Goal: Task Accomplishment & Management: Complete application form

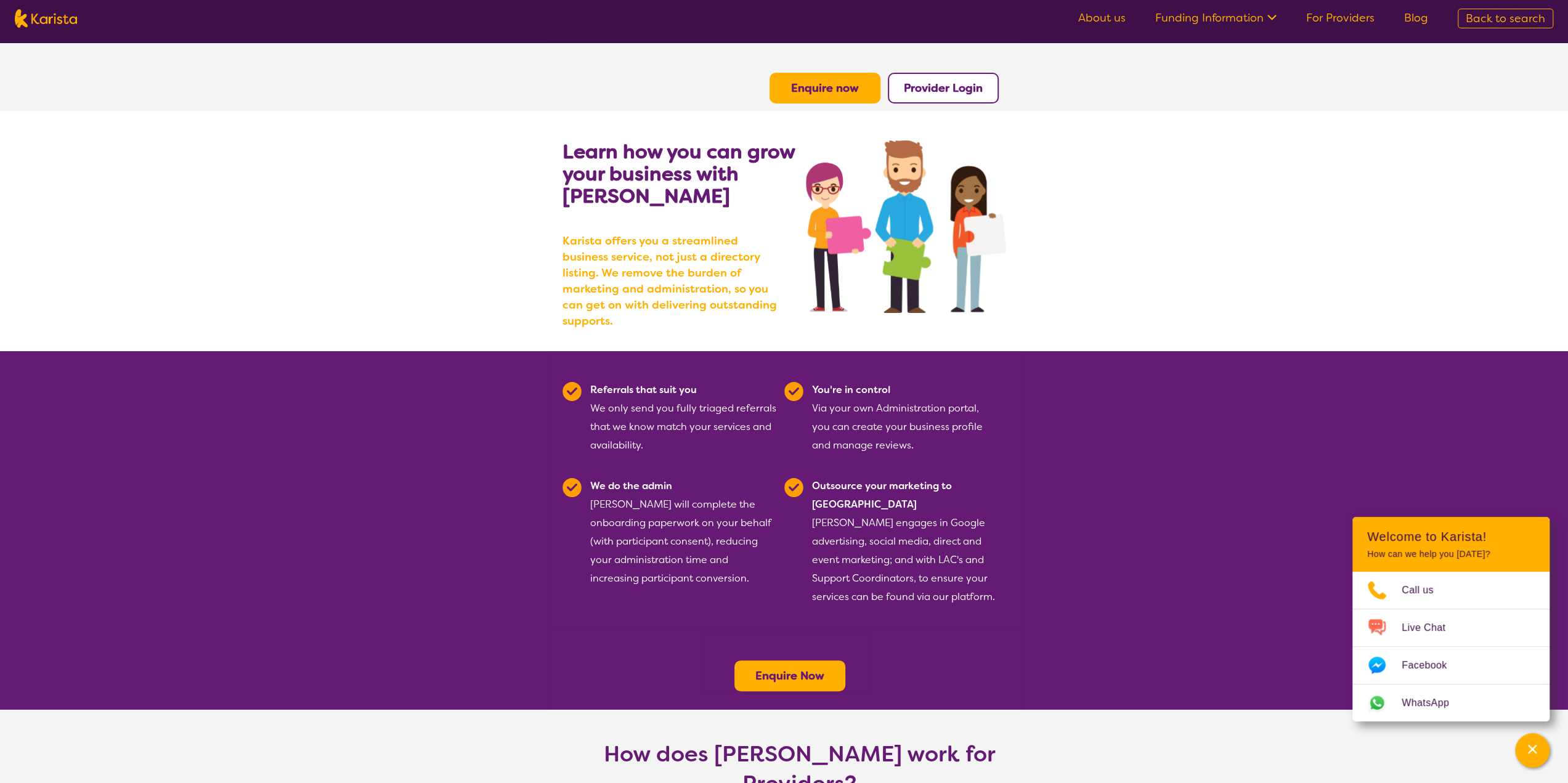
click at [812, 82] on b "Enquire now" at bounding box center [825, 88] width 68 height 15
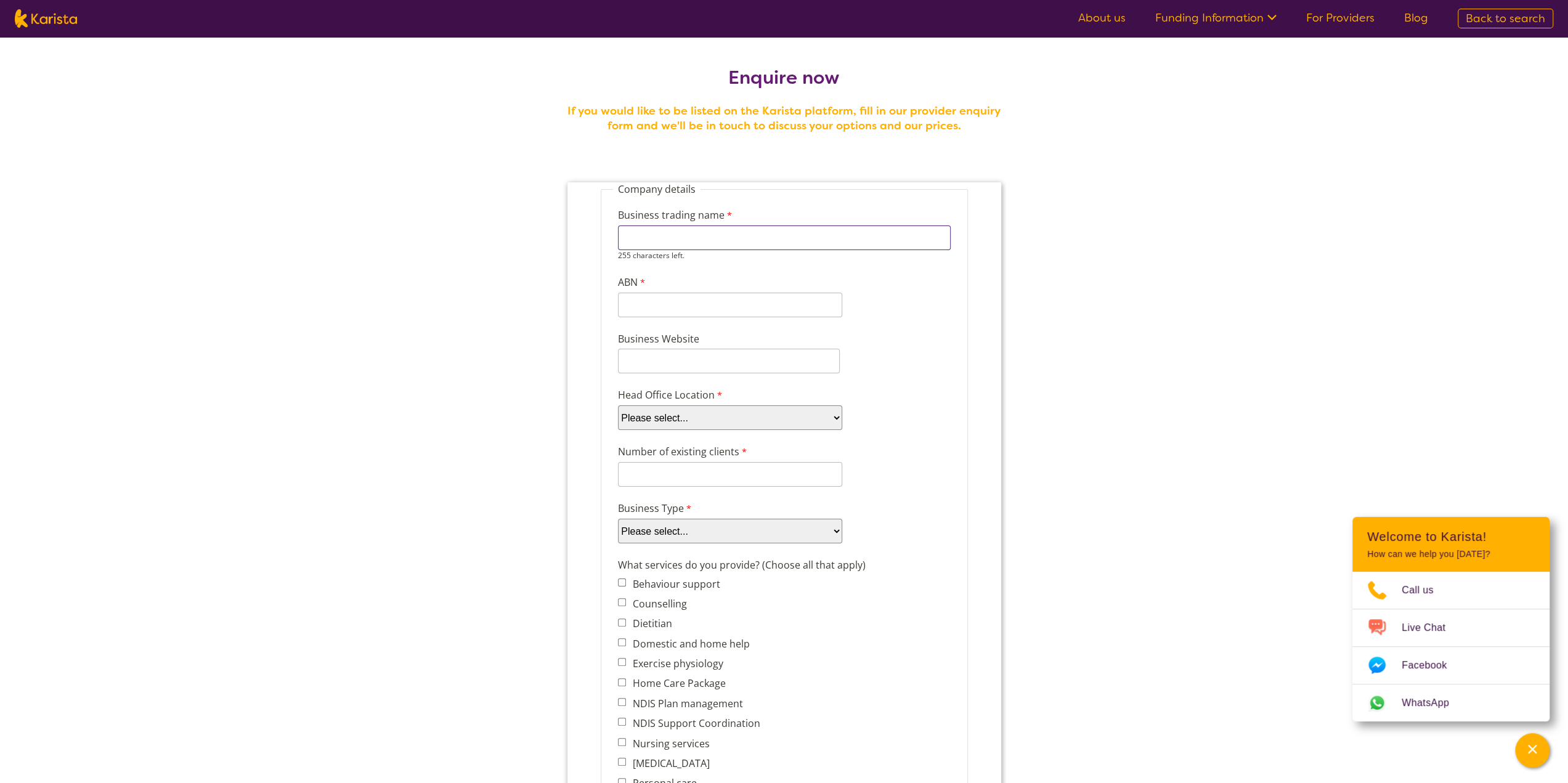
click at [683, 242] on input "Business trading name" at bounding box center [784, 237] width 332 height 25
type input "Vitality Care Services Pty Ltd"
click at [696, 303] on input "ABN" at bounding box center [730, 305] width 224 height 25
type input "30674316897"
click at [698, 349] on input "Business Website" at bounding box center [728, 361] width 222 height 25
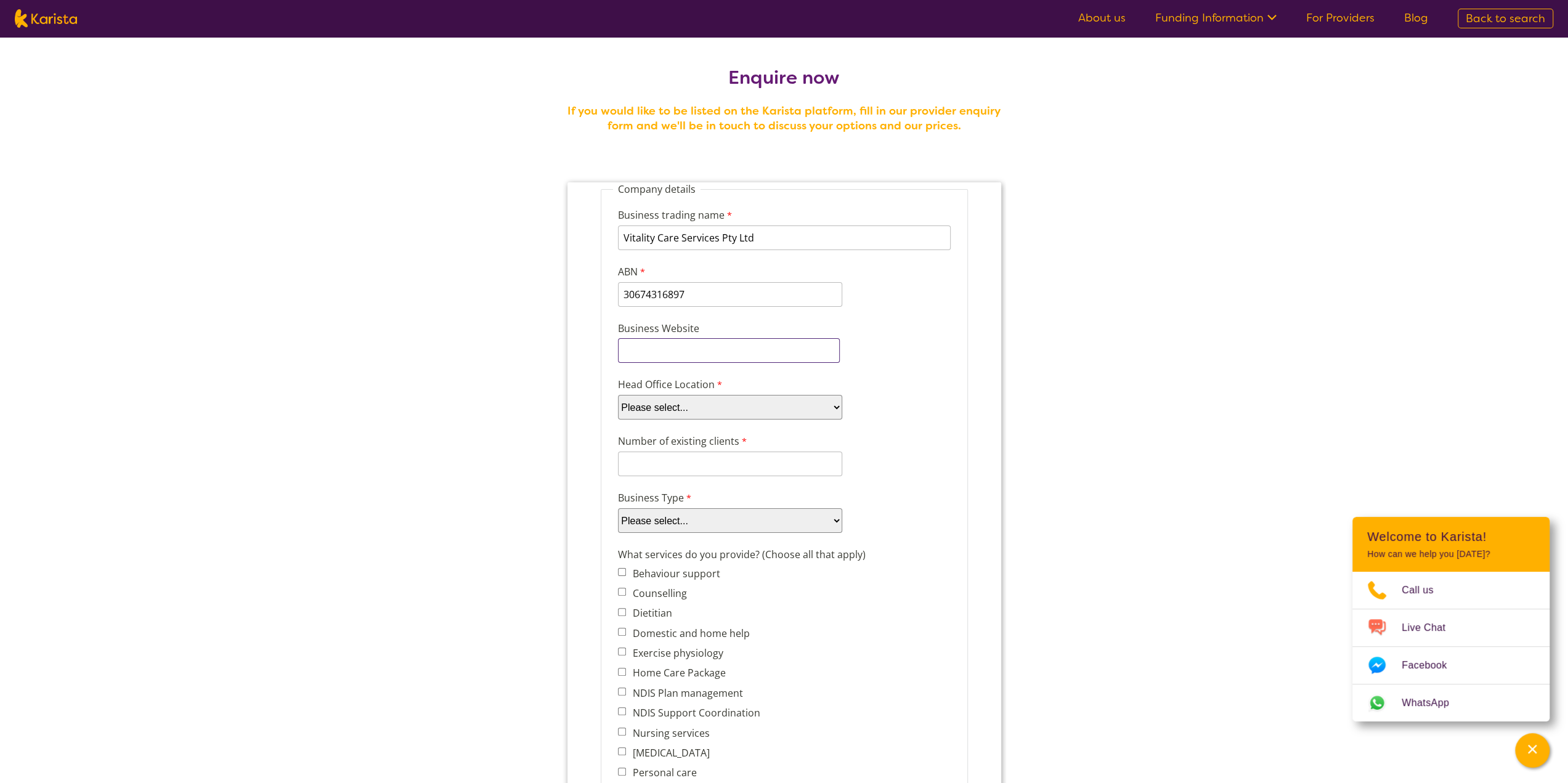
type input "https://vitalitycareservices.com.au/"
click at [679, 401] on select "Please select... ACT NSW NT QLD SA TAS VIC WA" at bounding box center [730, 407] width 224 height 25
select select "tfa_95"
click at [617, 395] on select "Please select... ACT NSW NT QLD SA TAS VIC WA" at bounding box center [730, 407] width 224 height 25
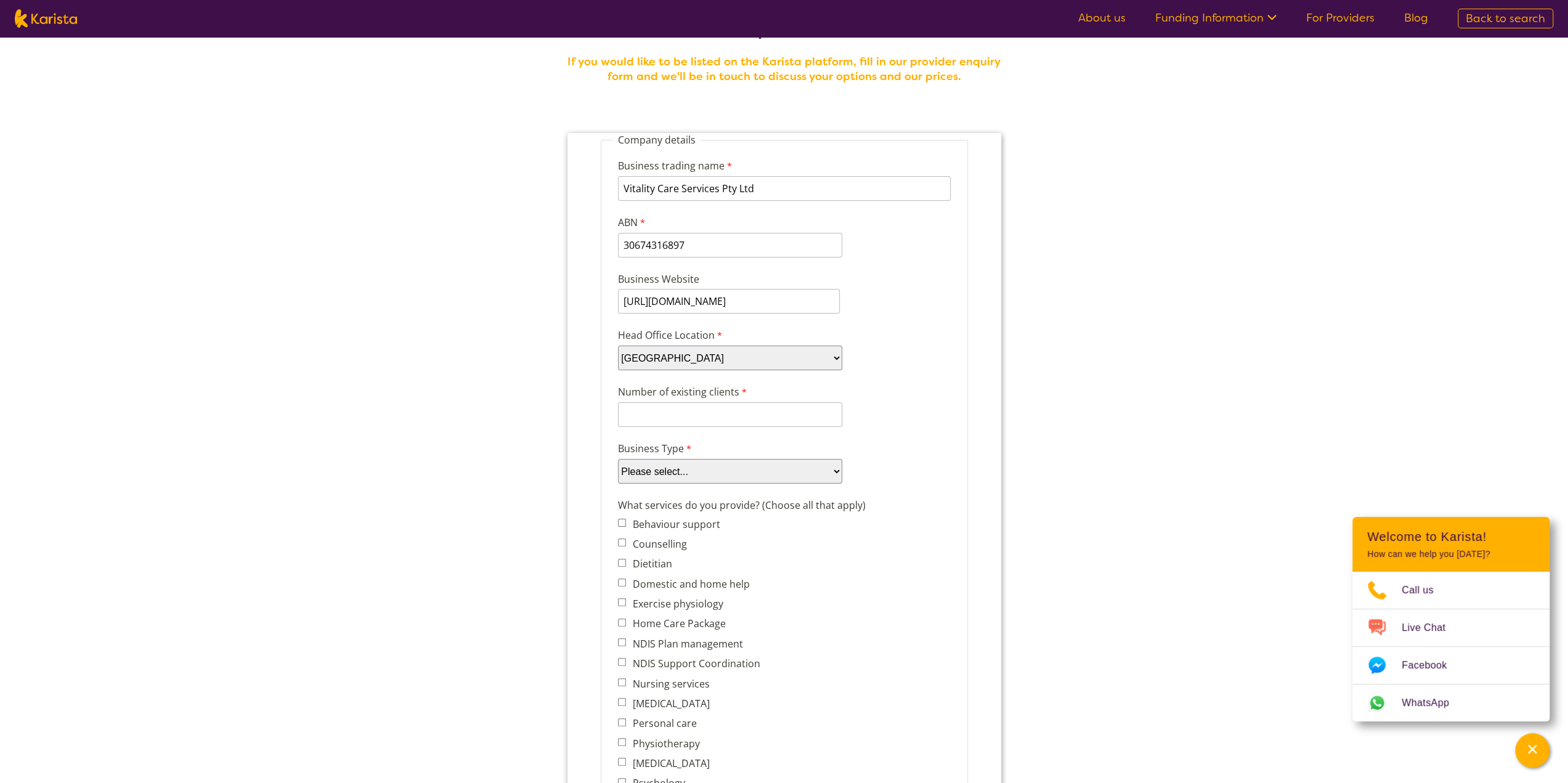
scroll to position [61, 0]
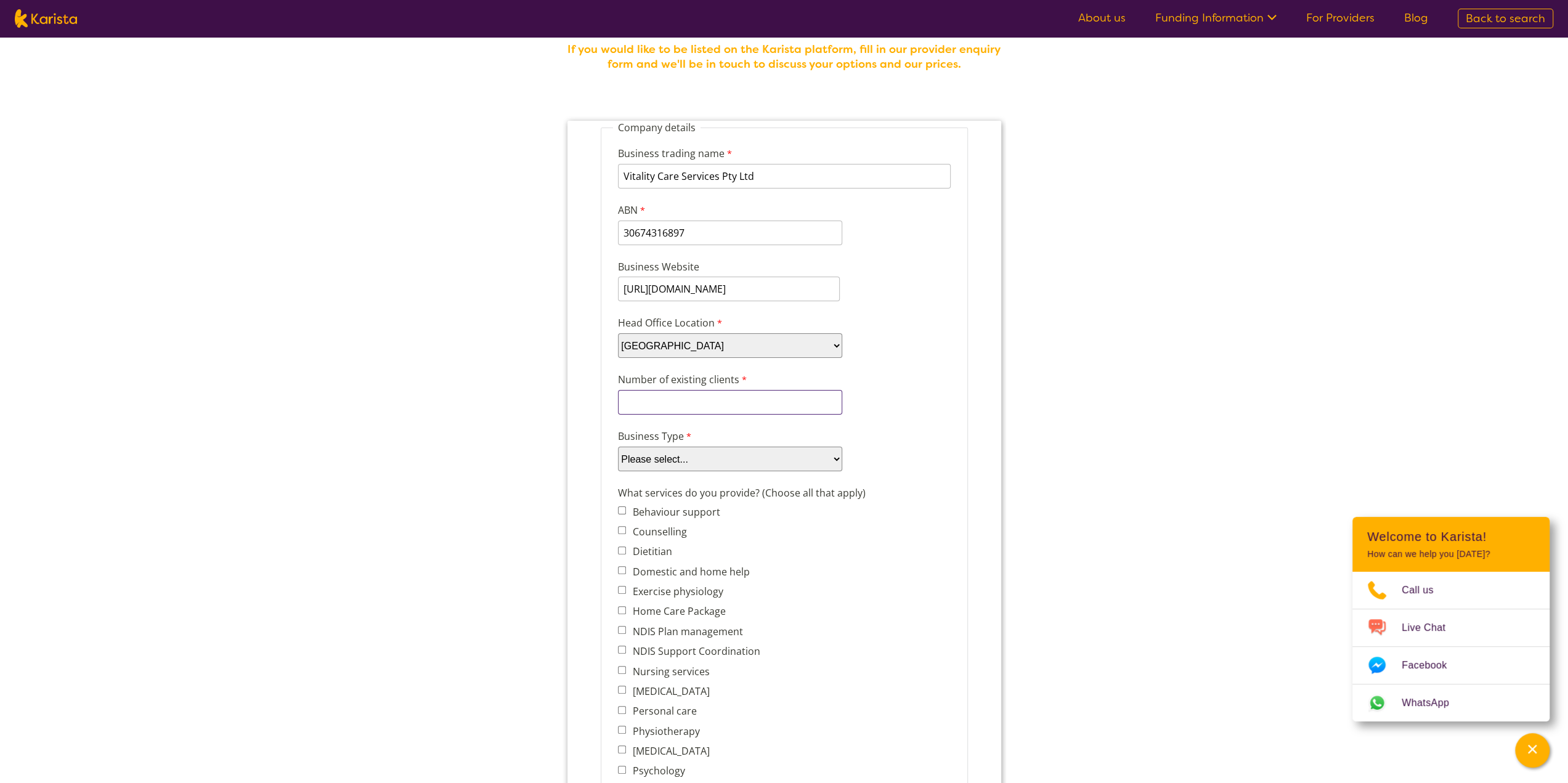
click at [709, 392] on input "Number of existing clients" at bounding box center [730, 402] width 224 height 25
drag, startPoint x: 686, startPoint y: 404, endPoint x: 609, endPoint y: 396, distance: 77.4
click at [609, 396] on fieldset "Company details Business trading name Vitality Care Services Pty Ltd 225 charac…" at bounding box center [784, 711] width 367 height 1181
type input "7"
click at [948, 370] on div "Number of existing clients 7 8 characters left." at bounding box center [784, 399] width 342 height 58
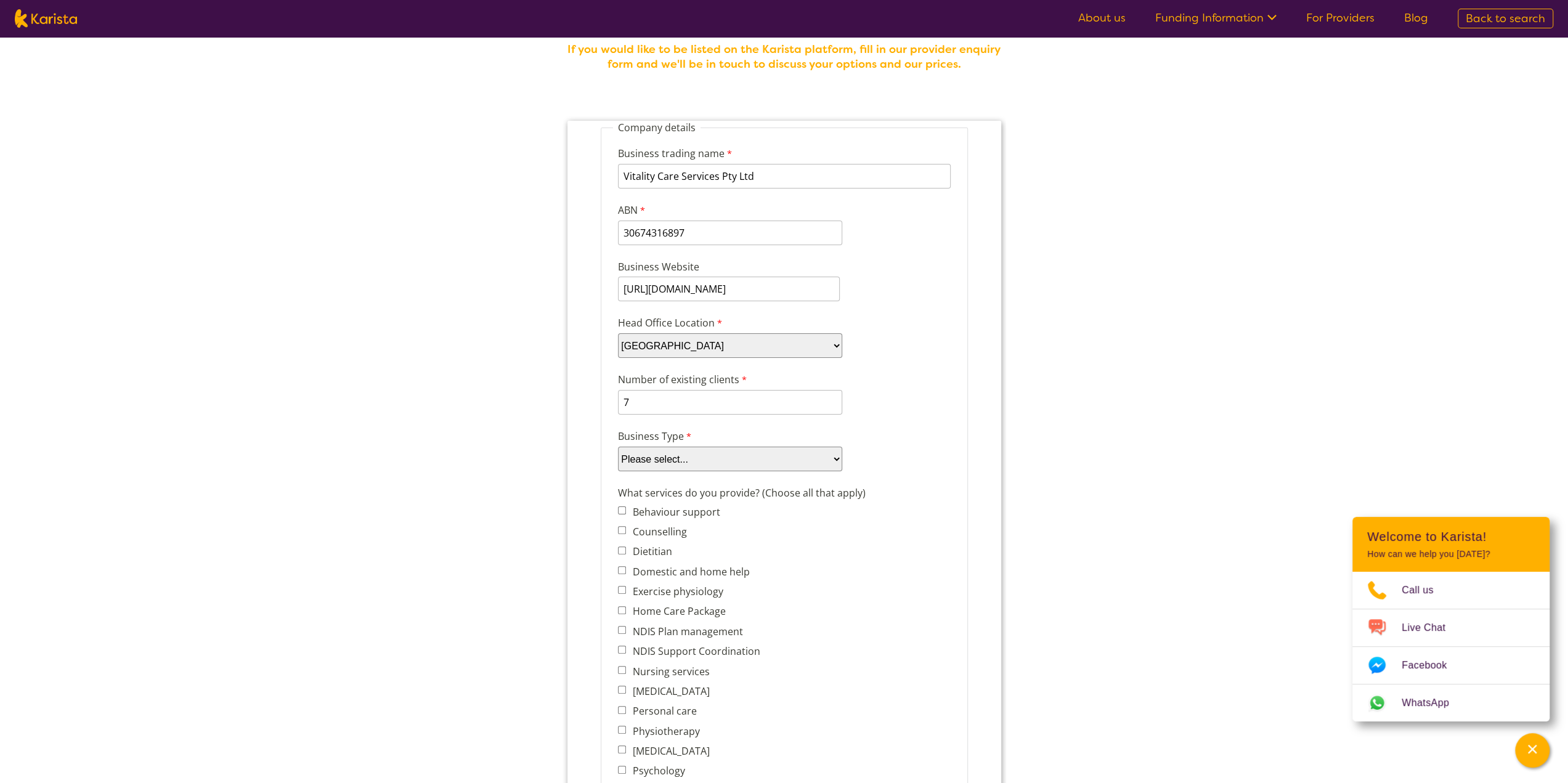
click at [724, 464] on select "Please select... Company Individual/Sole Trader Other (please specify)" at bounding box center [730, 458] width 224 height 25
select select "tfa_87"
click at [617, 446] on select "Please select... Company Individual/Sole Trader Other (please specify)" at bounding box center [730, 458] width 224 height 25
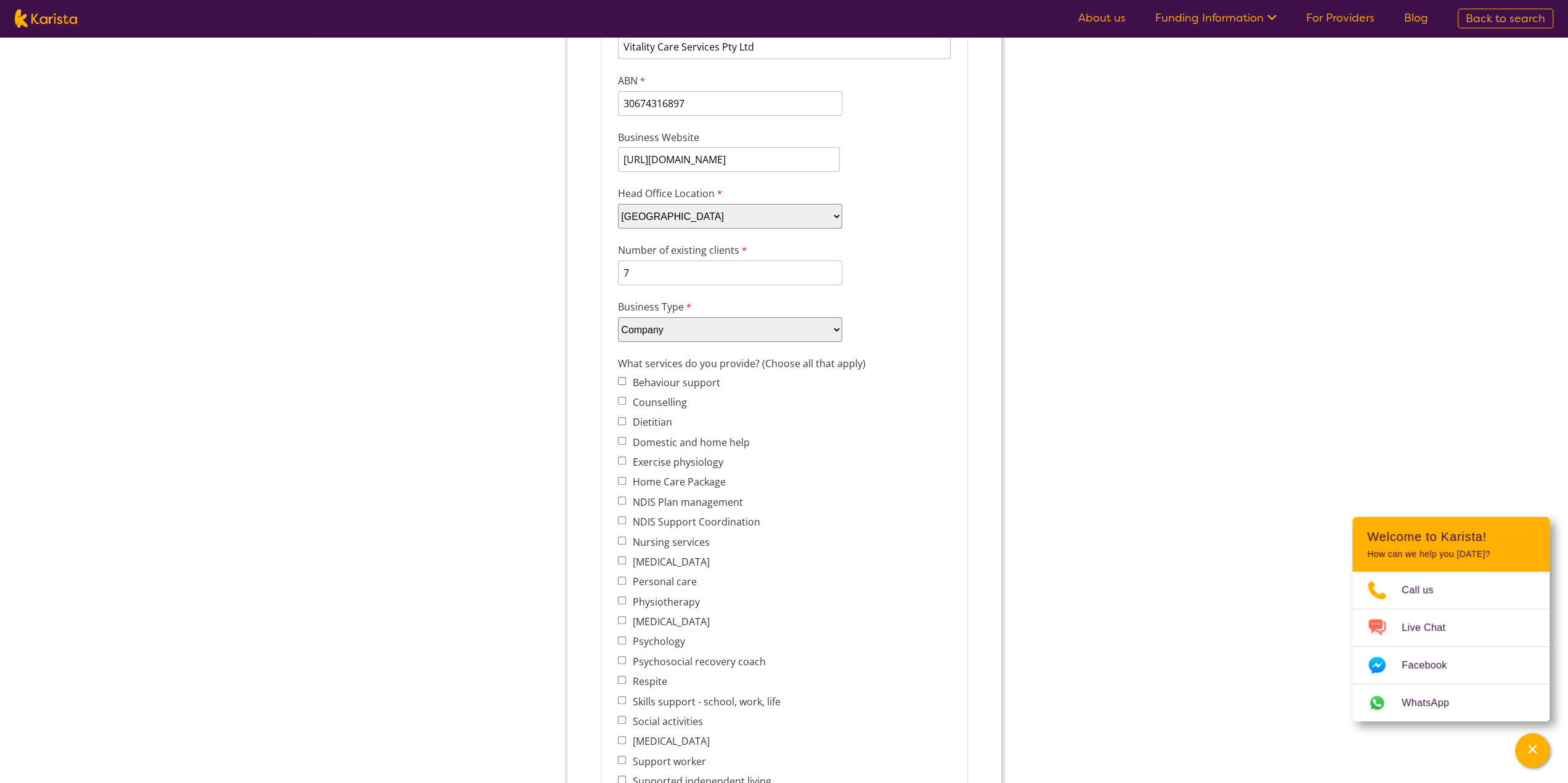
scroll to position [246, 0]
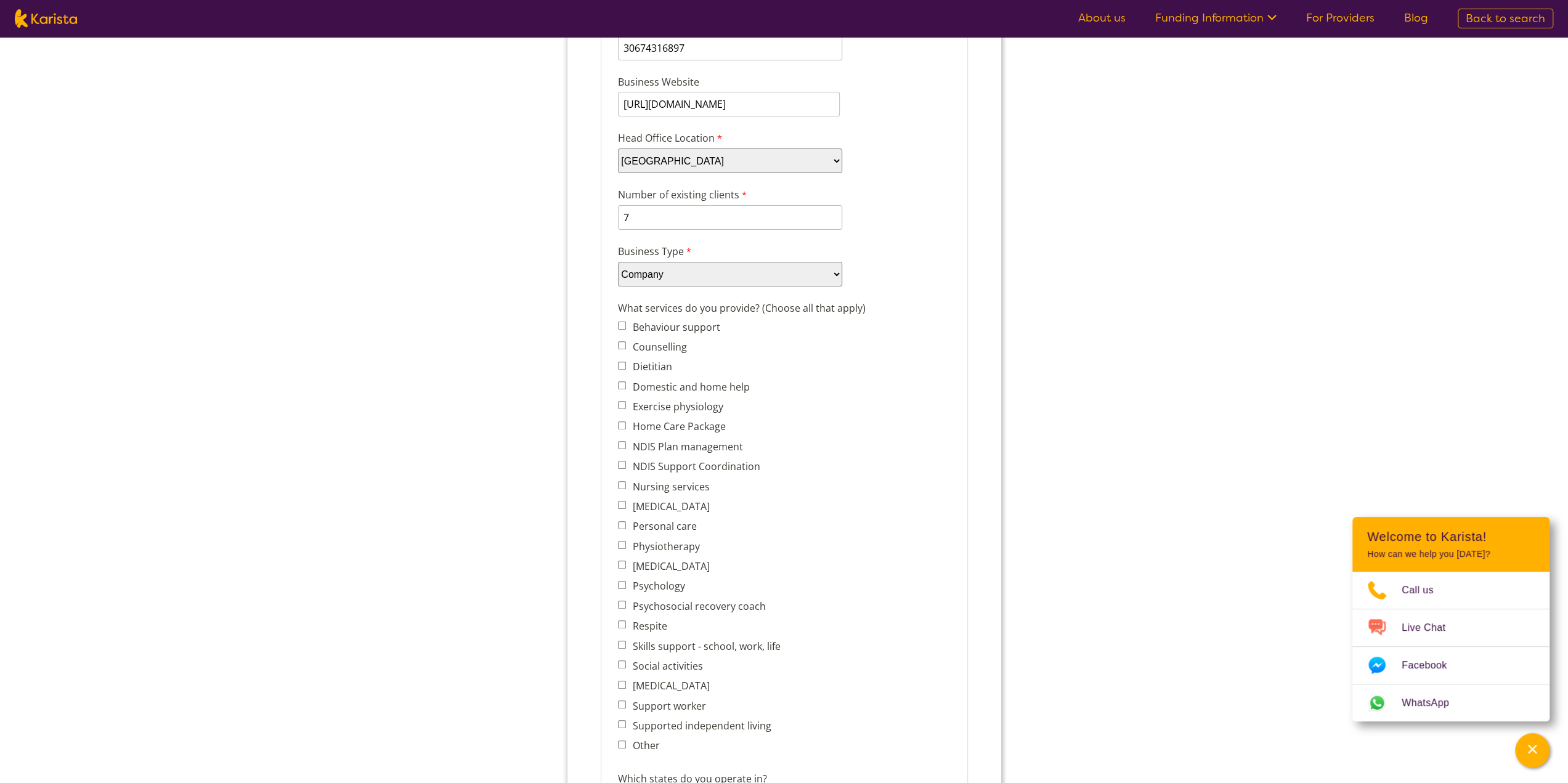
click at [681, 384] on label "Domestic and home help" at bounding box center [688, 387] width 121 height 14
click at [625, 384] on input "Domestic and home help" at bounding box center [621, 386] width 8 height 8
checkbox input "true"
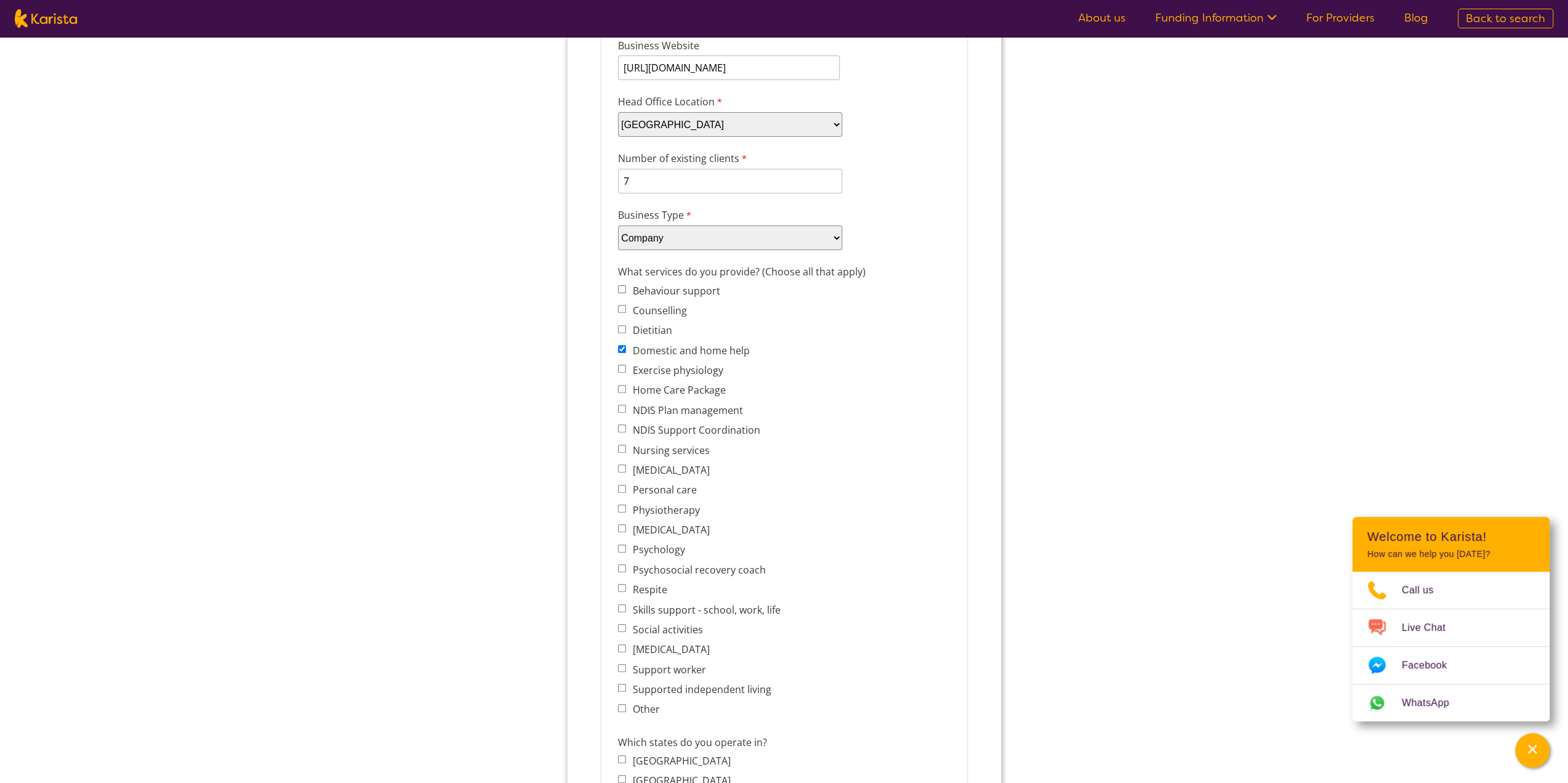
scroll to position [308, 0]
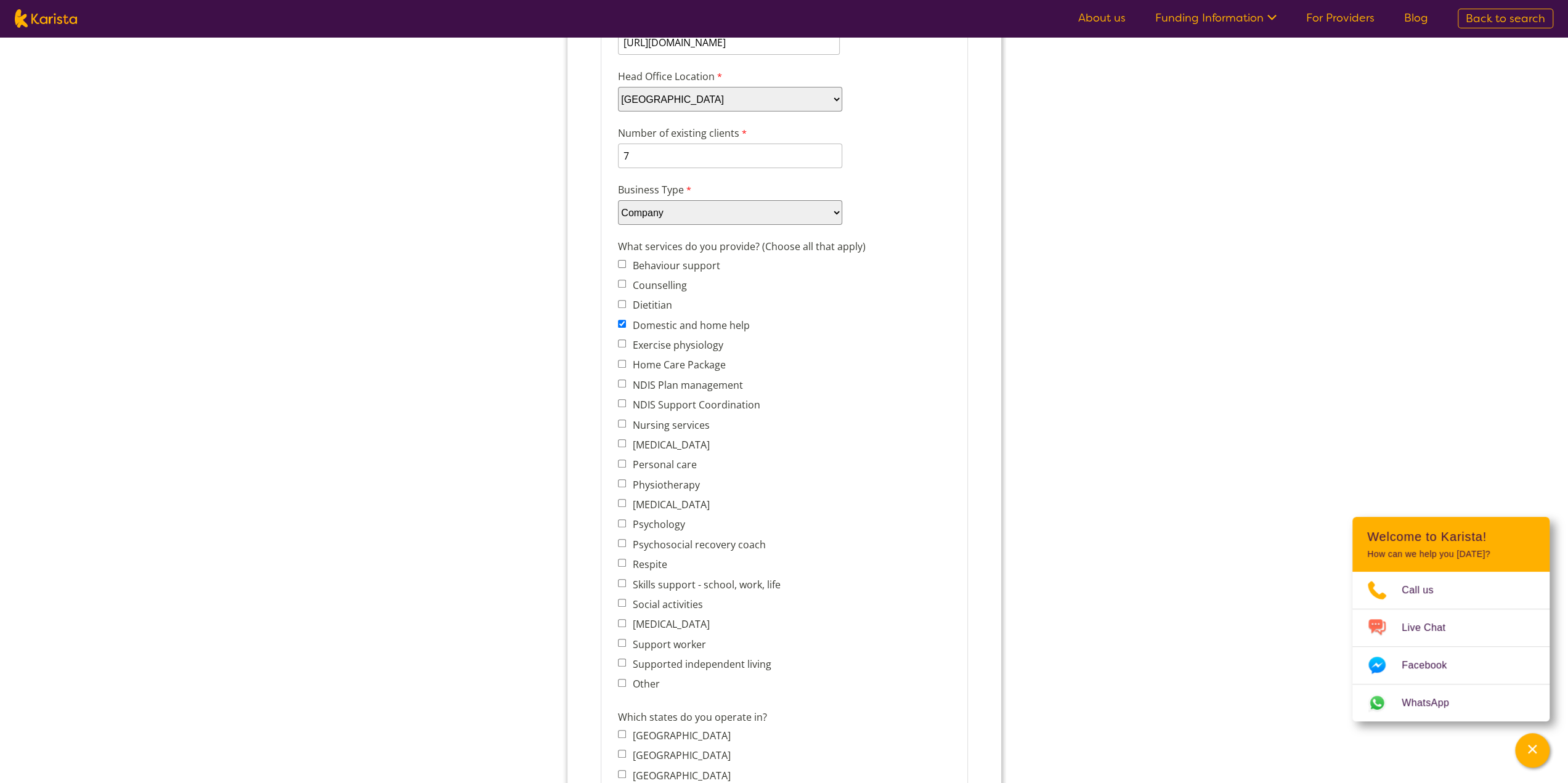
click at [681, 463] on label "Personal care" at bounding box center [662, 464] width 68 height 14
click at [625, 463] on input "Personal care" at bounding box center [621, 464] width 8 height 8
checkbox input "true"
click at [652, 569] on label "Respite" at bounding box center [646, 564] width 38 height 14
click at [625, 567] on input "Respite" at bounding box center [621, 563] width 8 height 8
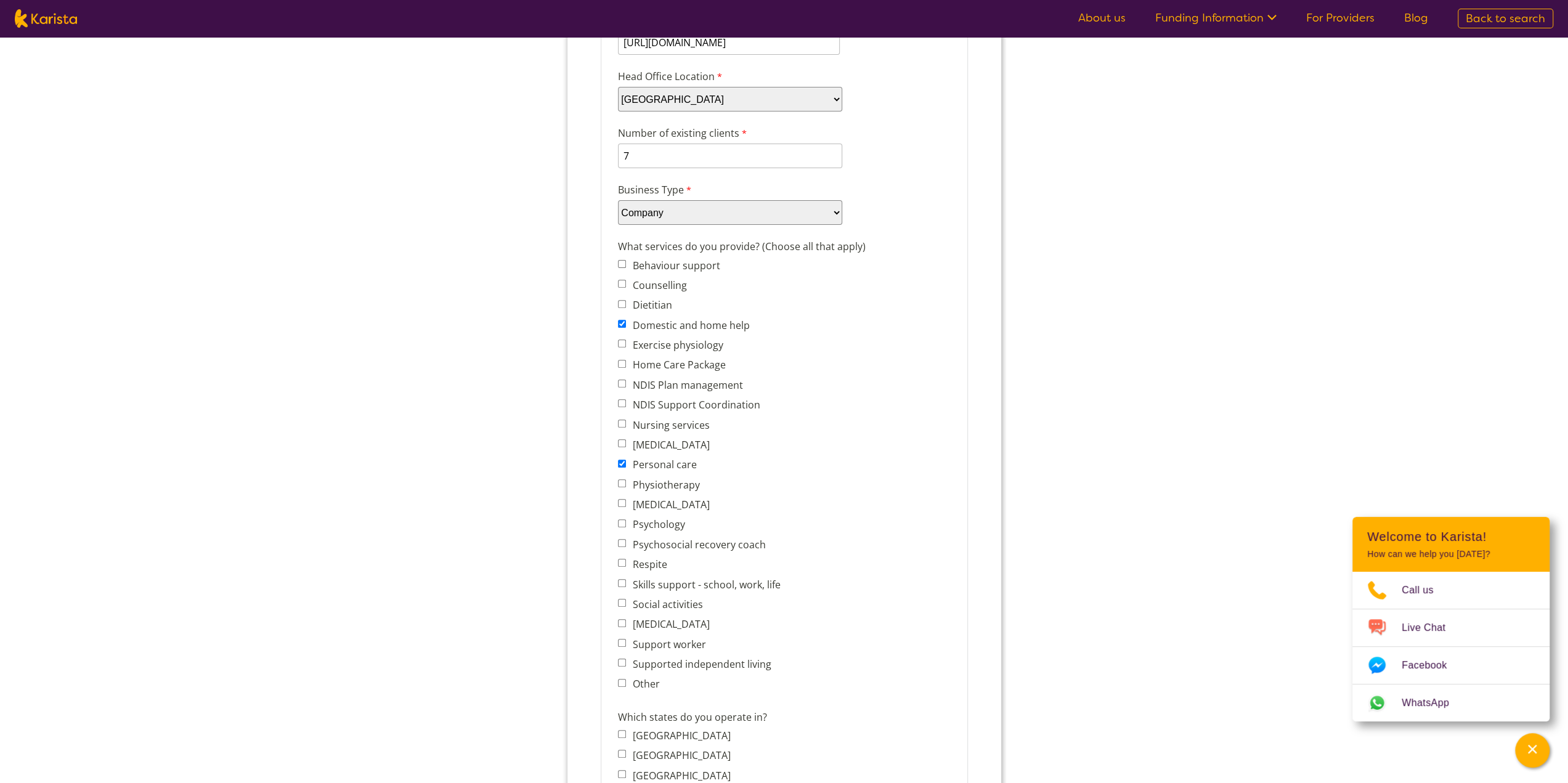
checkbox input "true"
click at [654, 589] on label "Skills support - school, work, life" at bounding box center [704, 584] width 152 height 14
click at [625, 588] on input "Skills support - school, work, life" at bounding box center [621, 584] width 8 height 8
checkbox input "true"
click at [663, 604] on label "Social activities" at bounding box center [665, 605] width 74 height 14
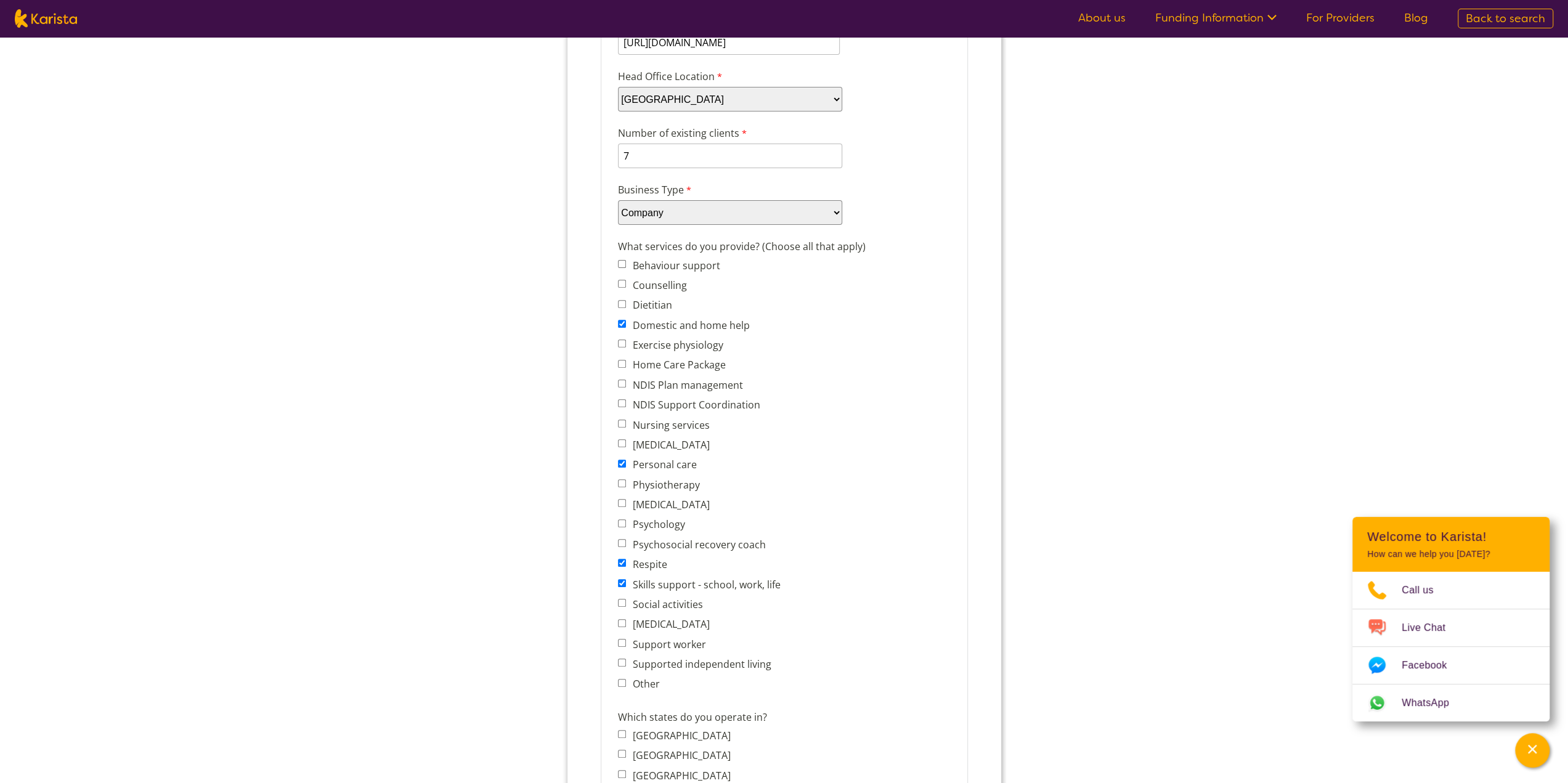
click at [625, 604] on input "Social activities" at bounding box center [621, 603] width 8 height 8
checkbox input "true"
click at [679, 643] on label "Support worker" at bounding box center [666, 644] width 77 height 14
click at [625, 643] on input "Support worker" at bounding box center [621, 643] width 8 height 8
checkbox input "true"
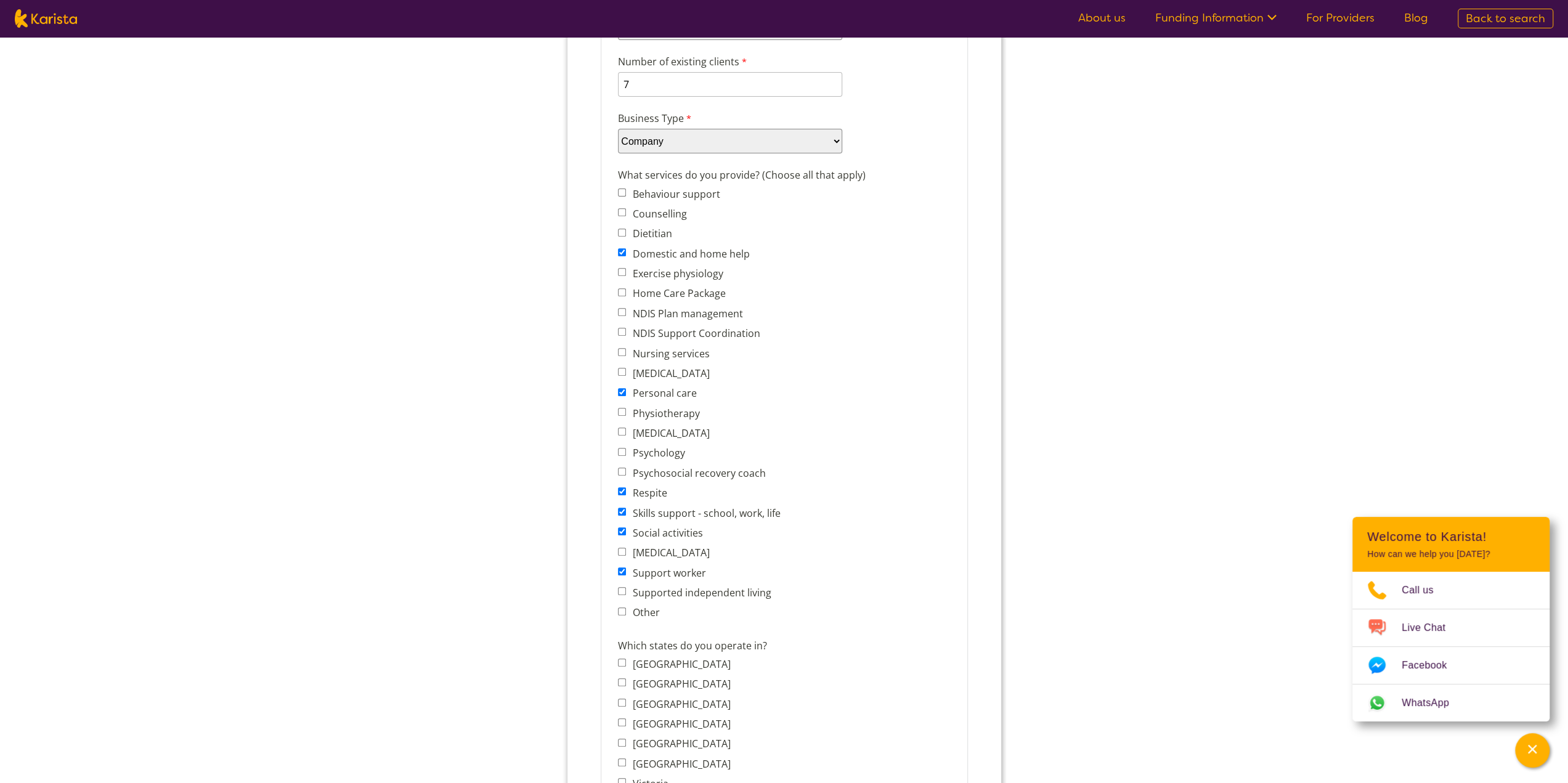
scroll to position [431, 0]
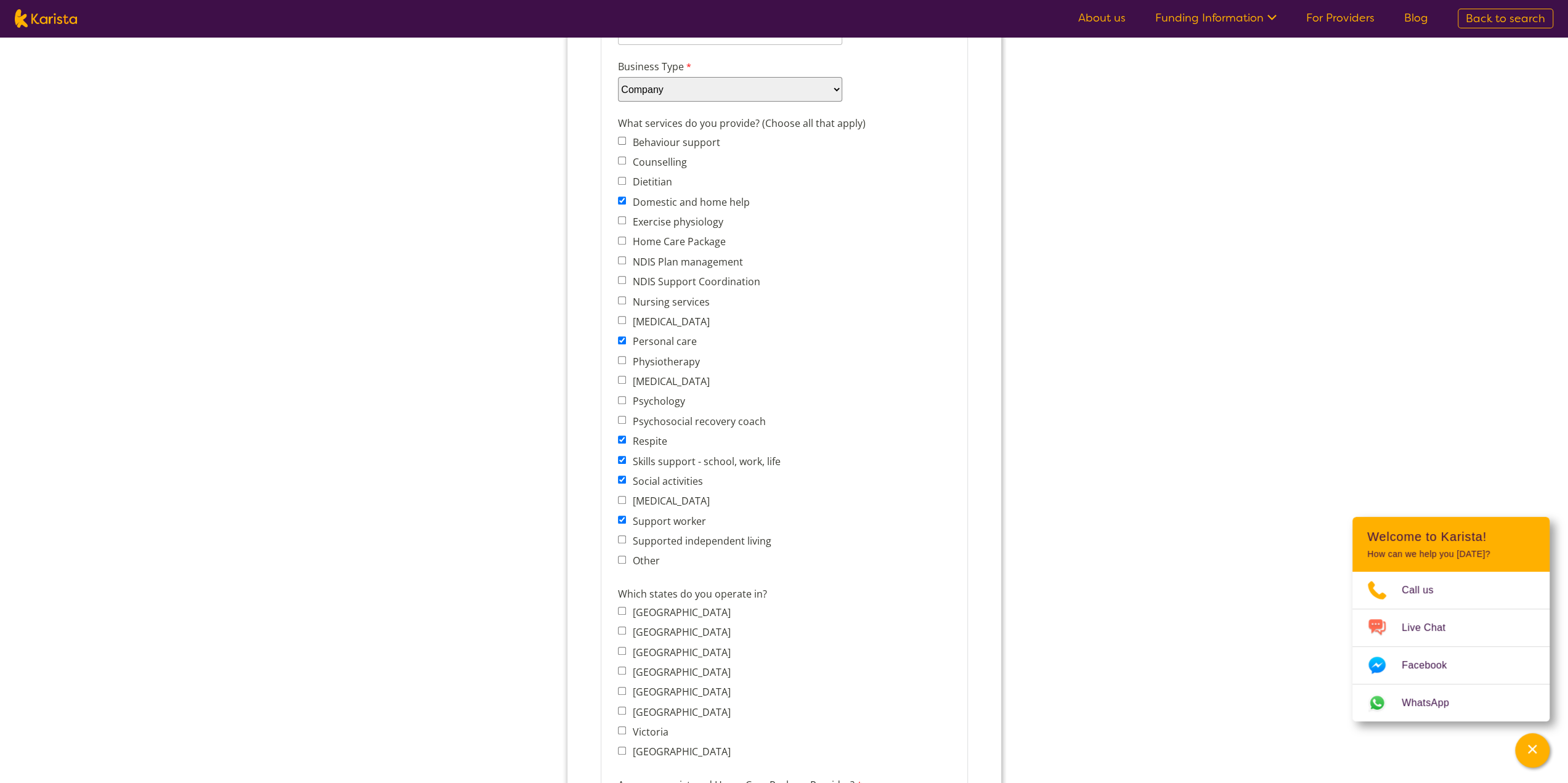
click at [660, 546] on label "Supported independent living" at bounding box center [699, 541] width 142 height 14
click at [625, 543] on input "Supported independent living" at bounding box center [621, 539] width 8 height 8
checkbox input "true"
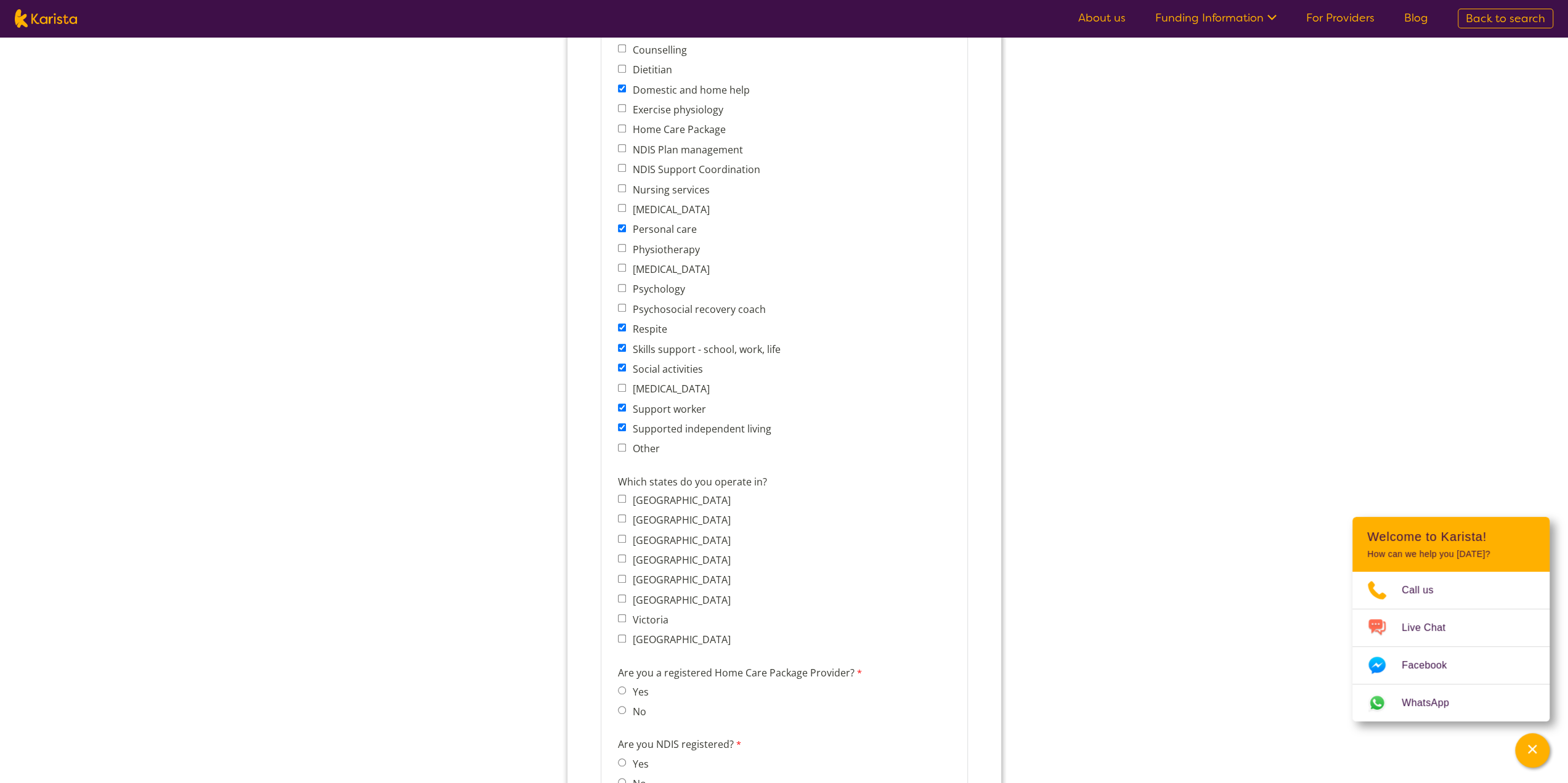
scroll to position [616, 0]
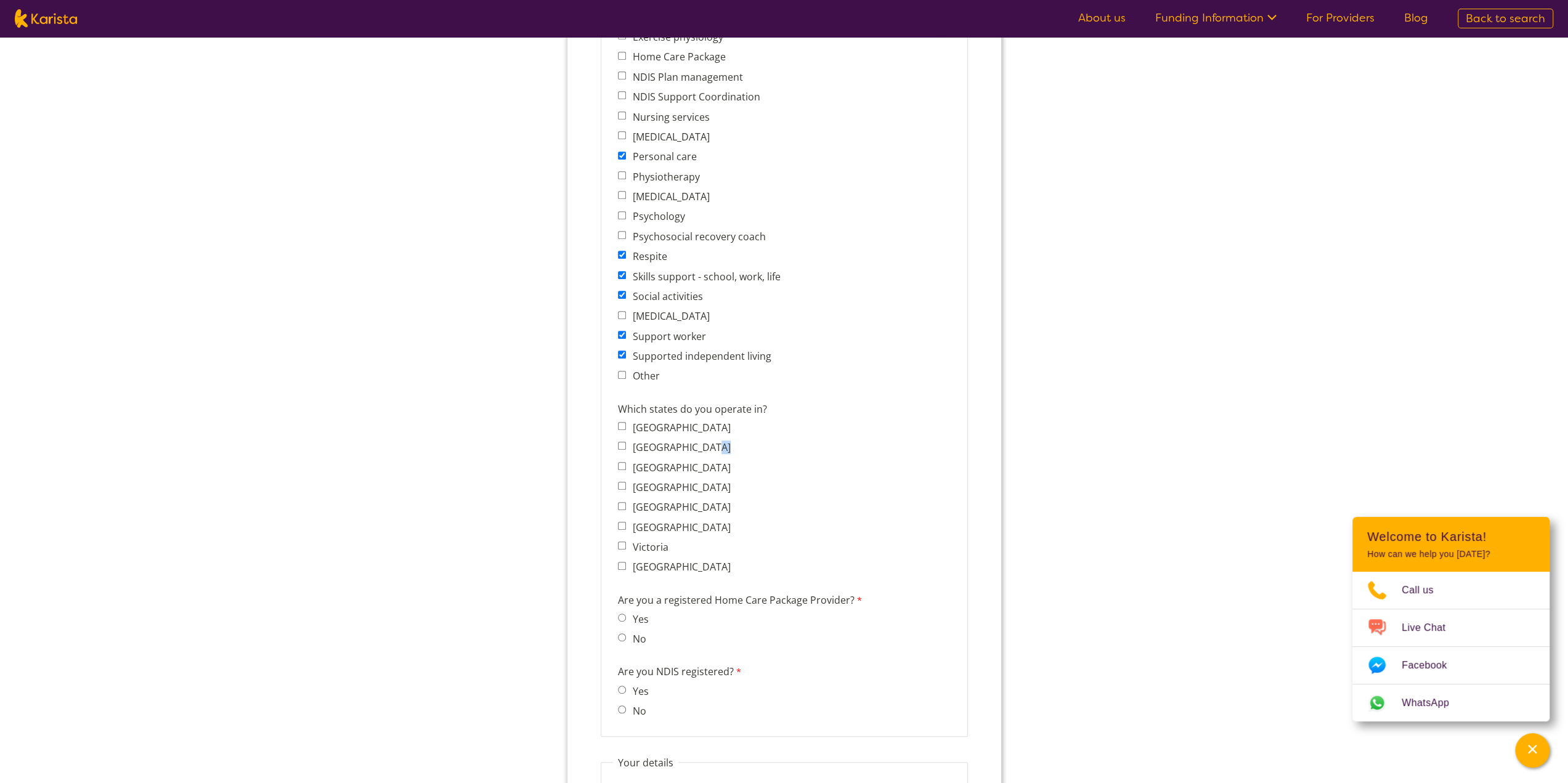
click at [671, 455] on span "Australian Capital Territory New South Wales Northern Territory Queensland Sout…" at bounding box center [677, 497] width 119 height 157
click at [664, 446] on label "New South Wales" at bounding box center [679, 447] width 102 height 14
click at [625, 446] on input "New South Wales" at bounding box center [621, 446] width 8 height 8
checkbox input "true"
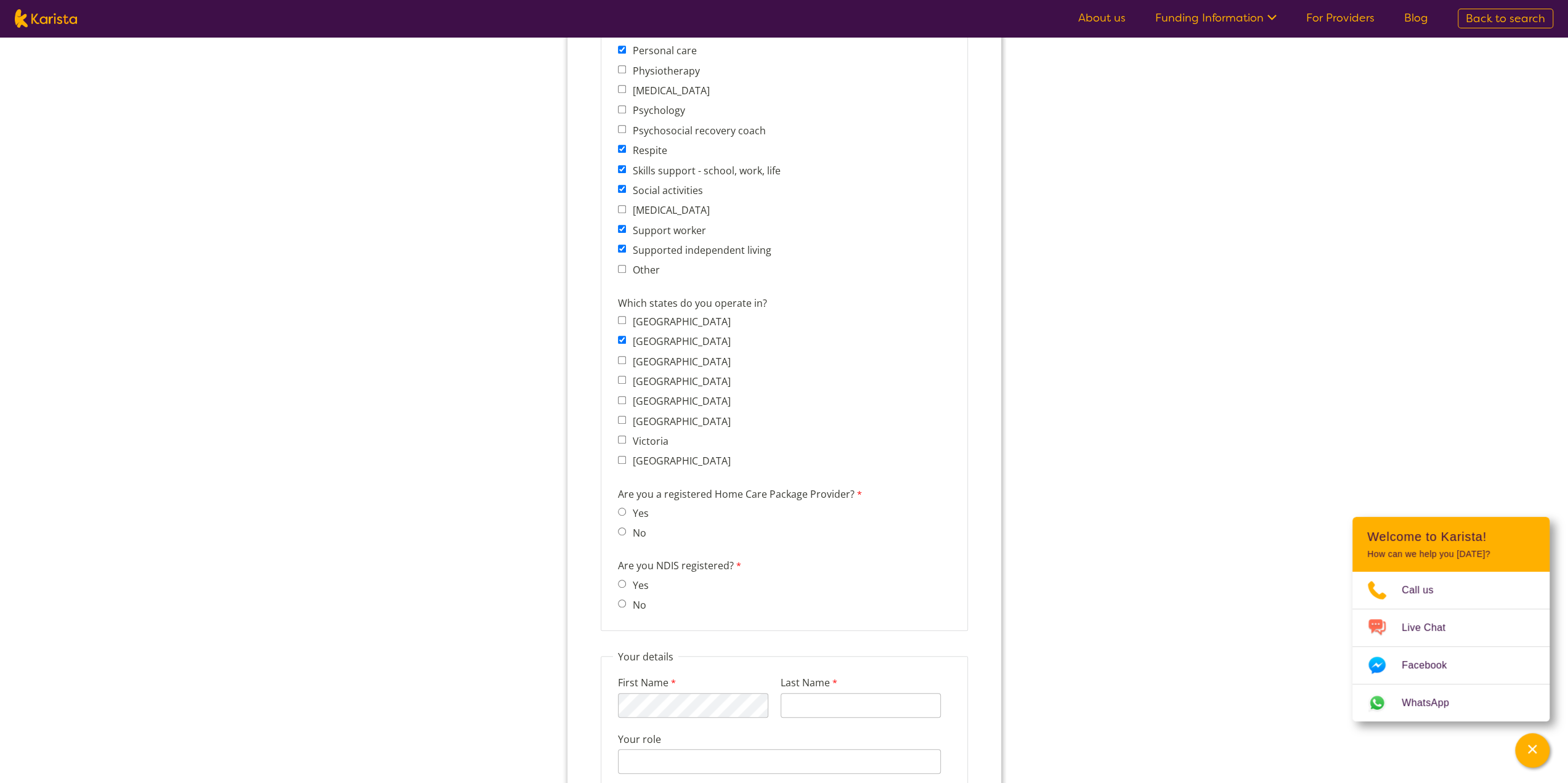
scroll to position [739, 0]
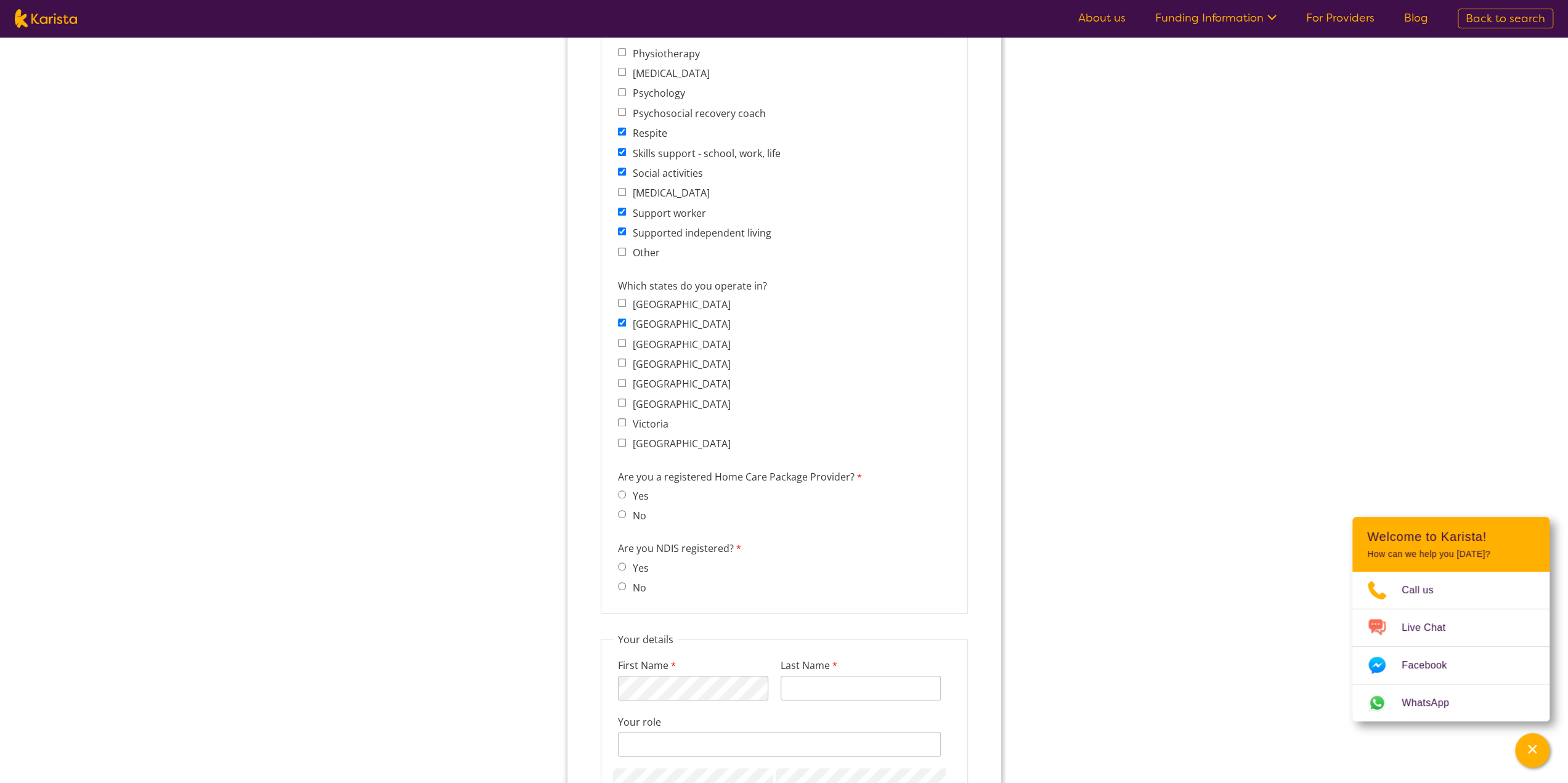
click at [631, 521] on label "No" at bounding box center [636, 516] width 17 height 14
click at [625, 518] on input "No" at bounding box center [621, 514] width 8 height 8
radio input "true"
click at [624, 561] on span "Yes" at bounding box center [636, 567] width 38 height 17
click at [625, 569] on input "Yes" at bounding box center [621, 567] width 8 height 8
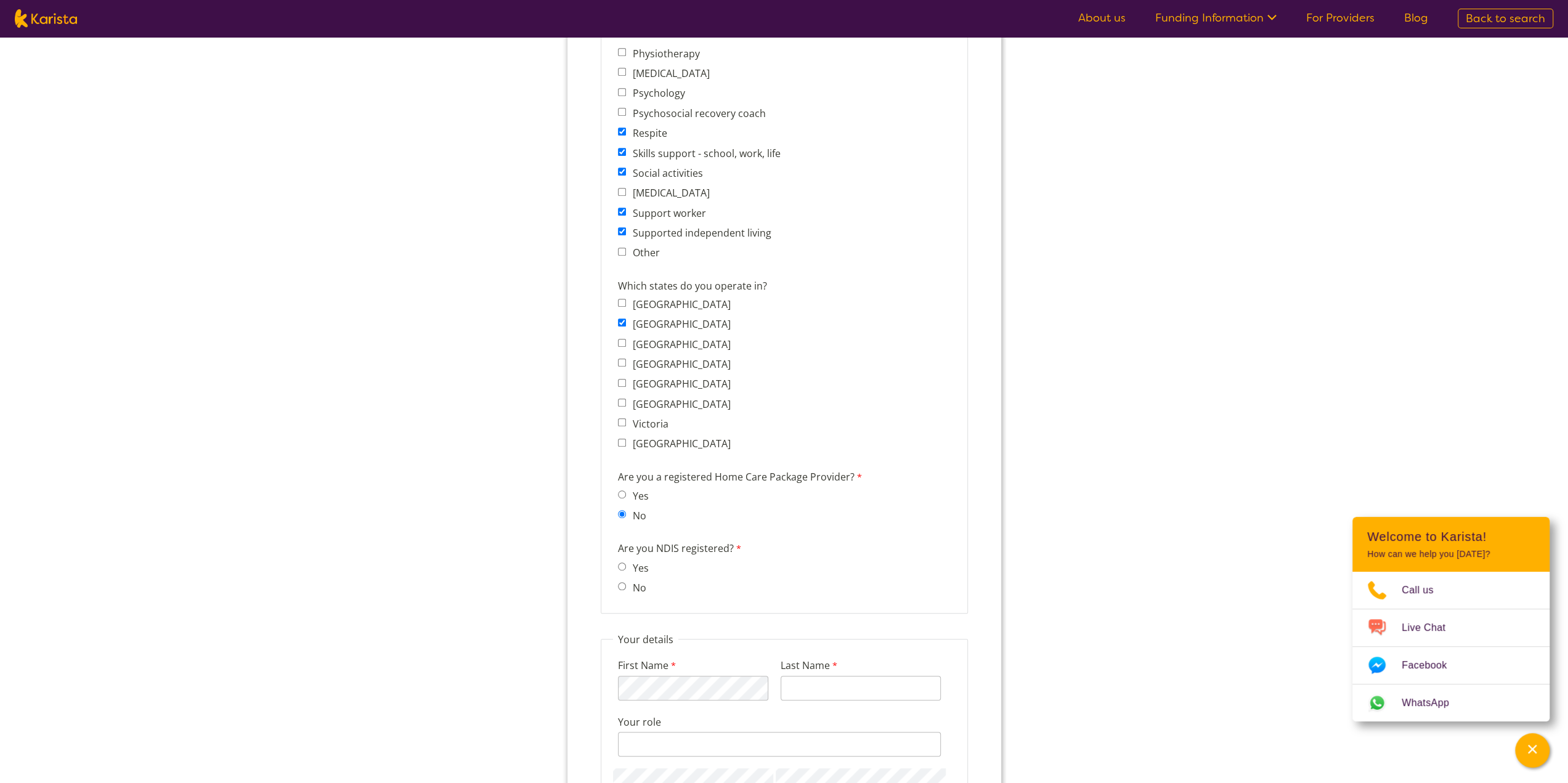
radio input "true"
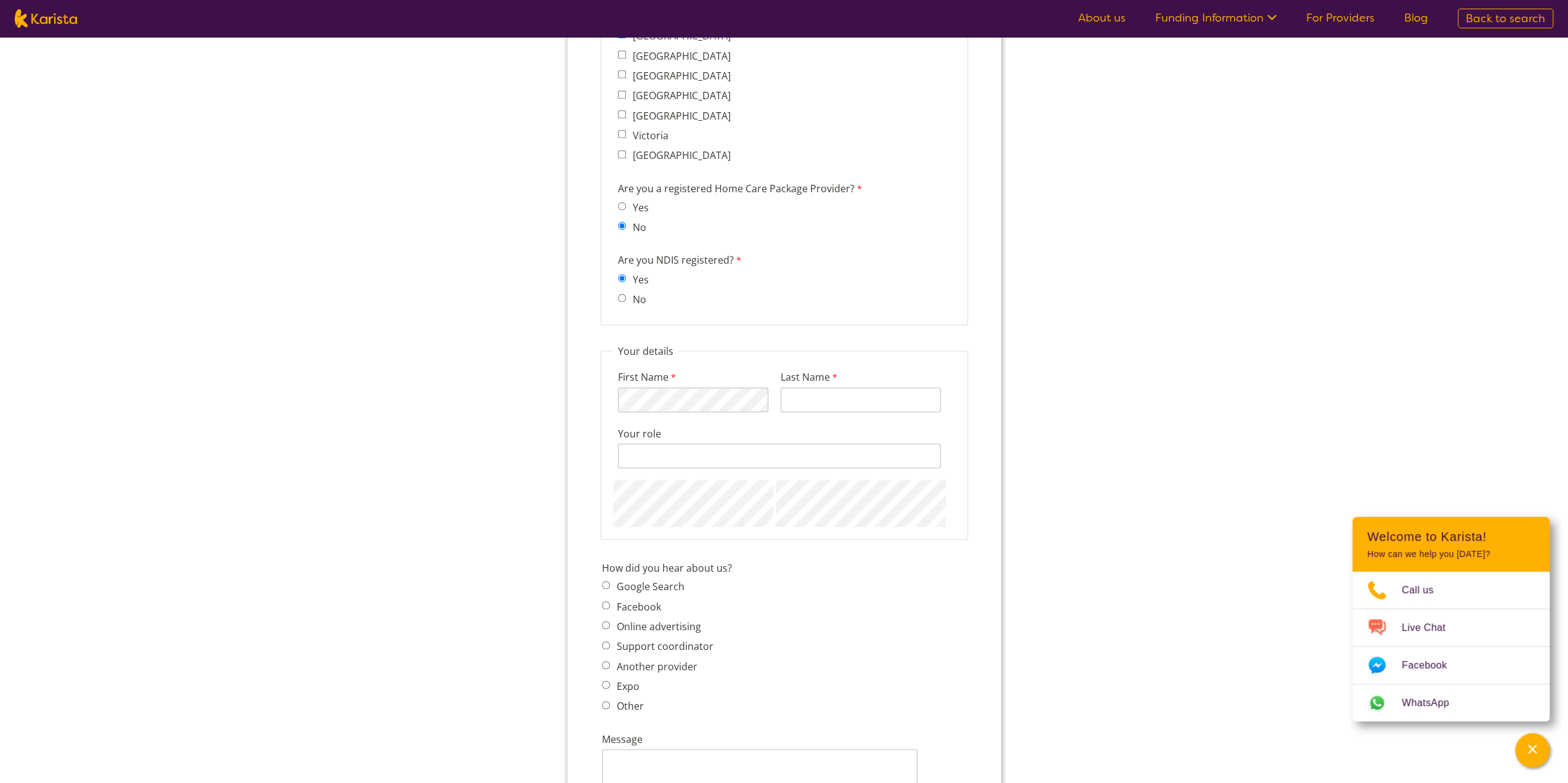
scroll to position [1048, 0]
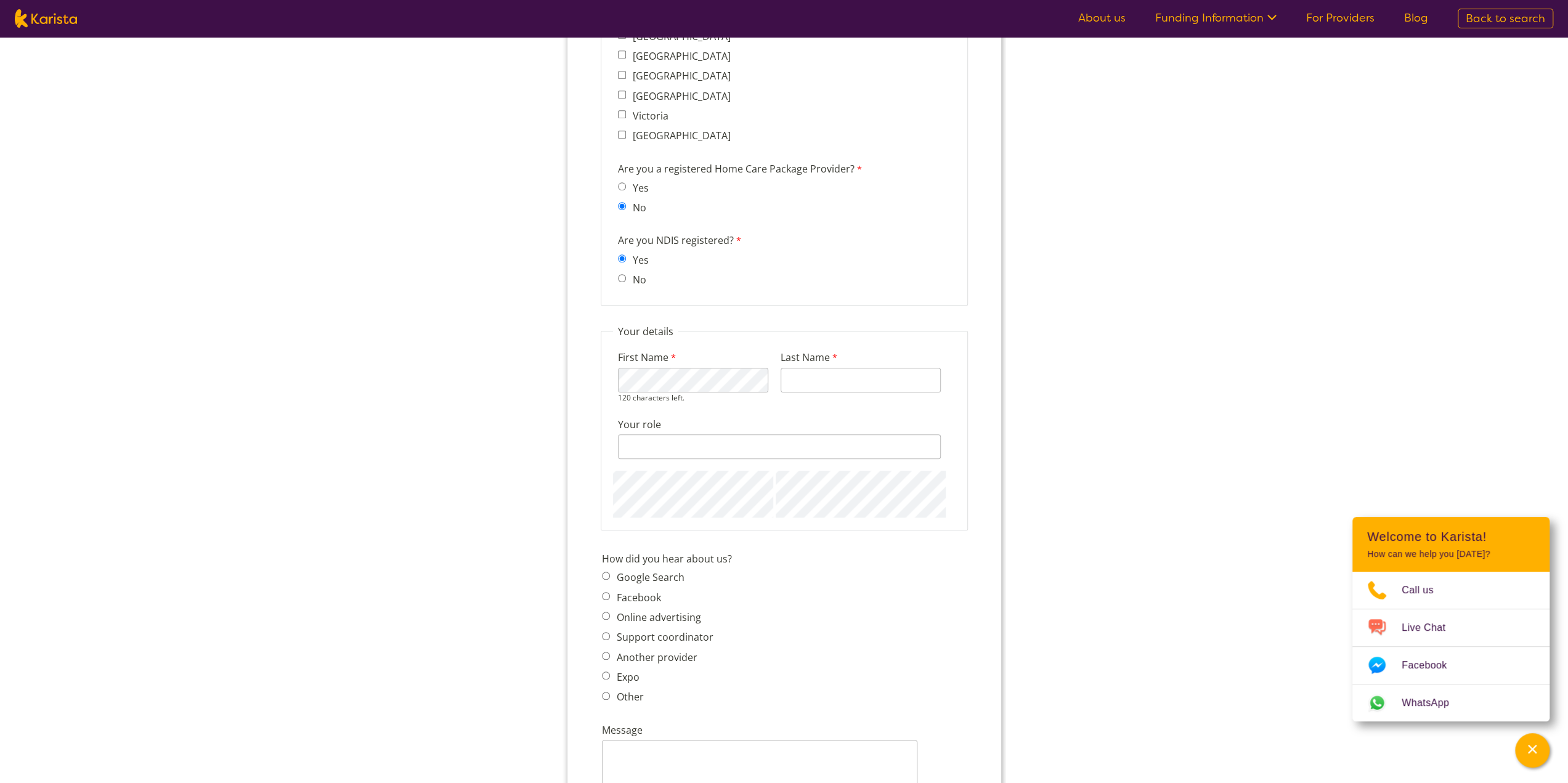
type input "Obeid"
click at [679, 449] on div "128 characters left." at bounding box center [779, 446] width 323 height 25
type input "Managing Director"
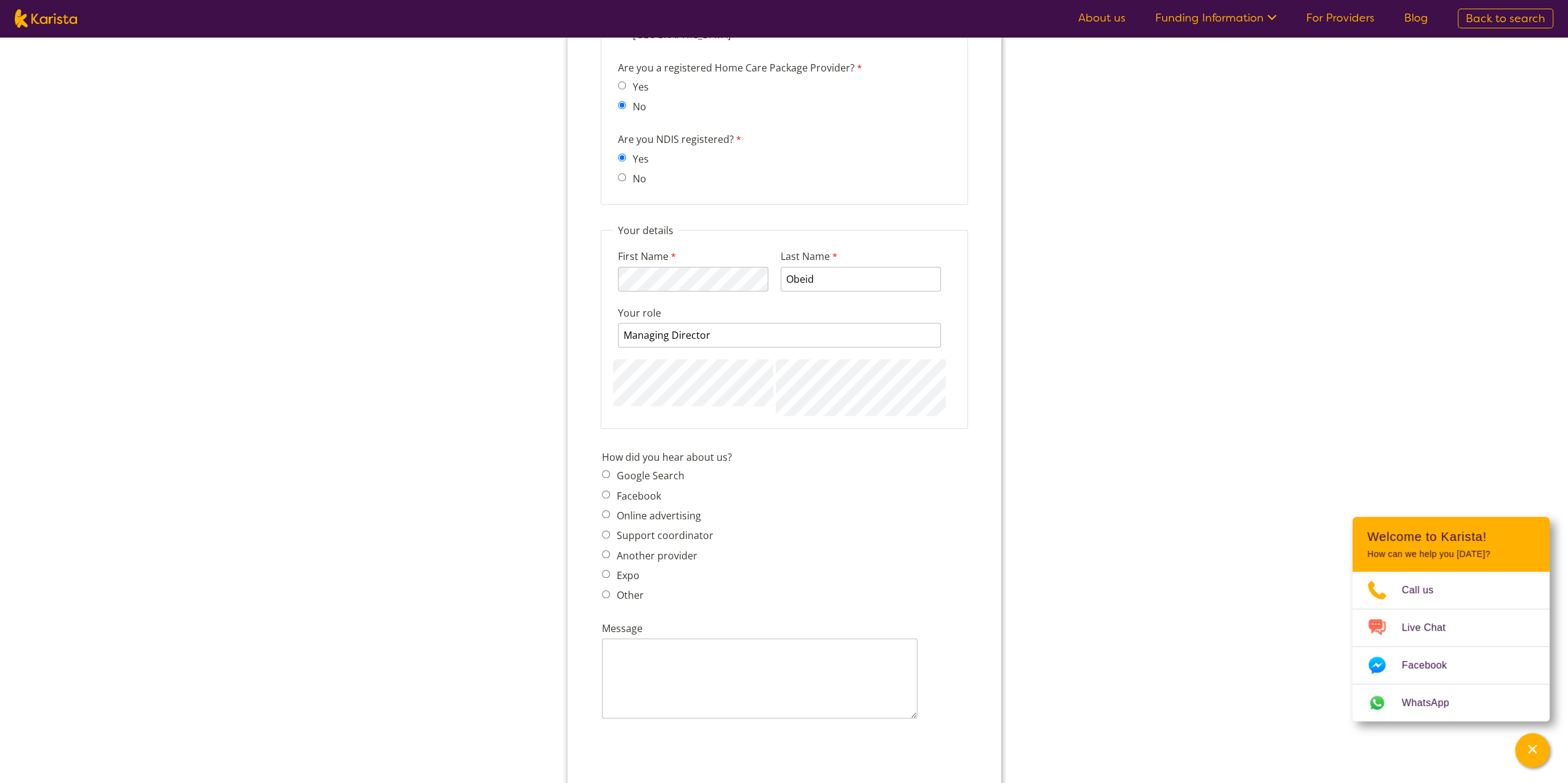
scroll to position [1170, 0]
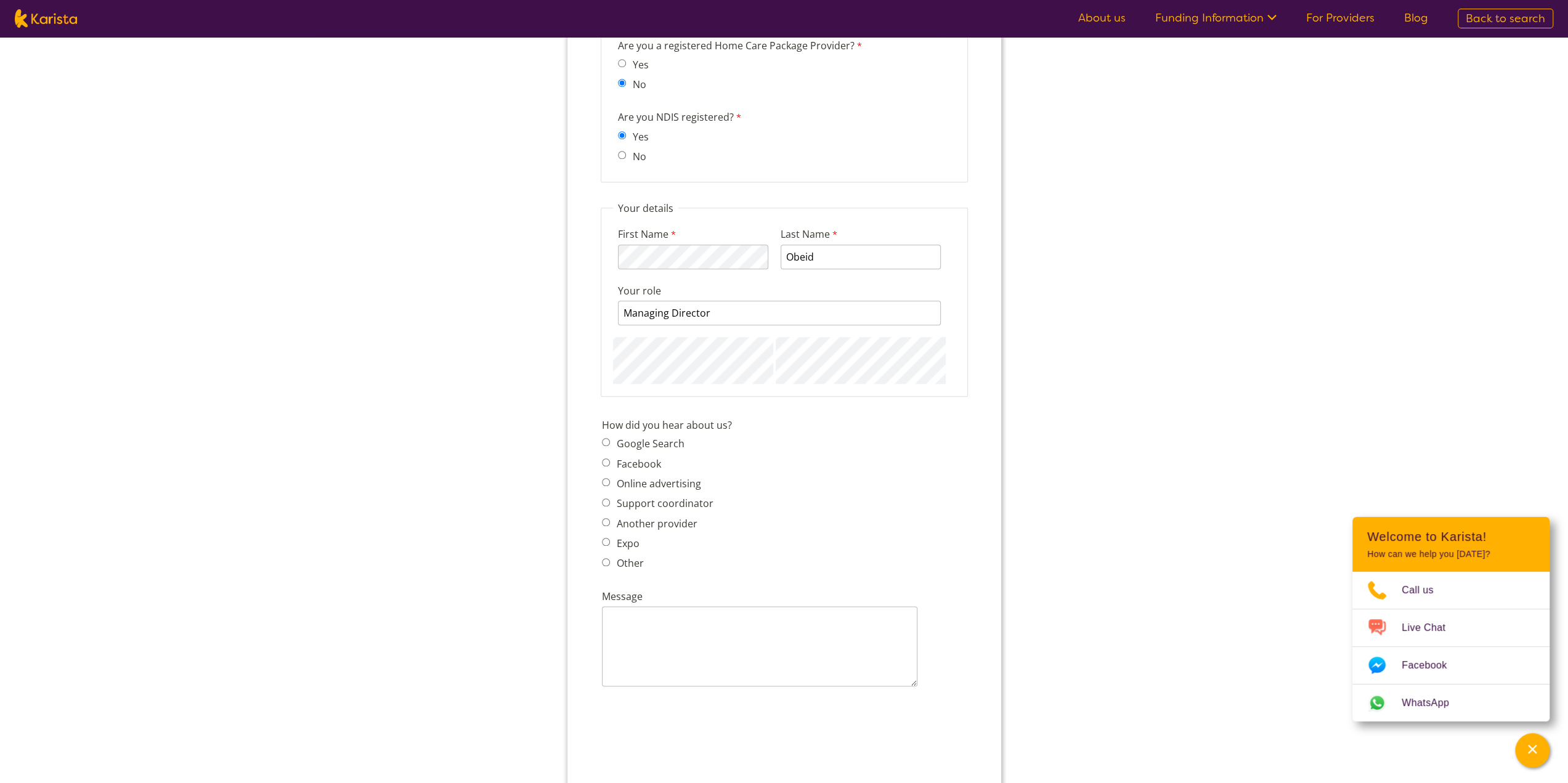
click at [650, 450] on span "Google Search" at bounding box center [660, 443] width 119 height 17
click at [652, 443] on label "Google Search" at bounding box center [647, 443] width 72 height 14
click at [609, 443] on input "Google Search" at bounding box center [605, 442] width 8 height 8
radio input "true"
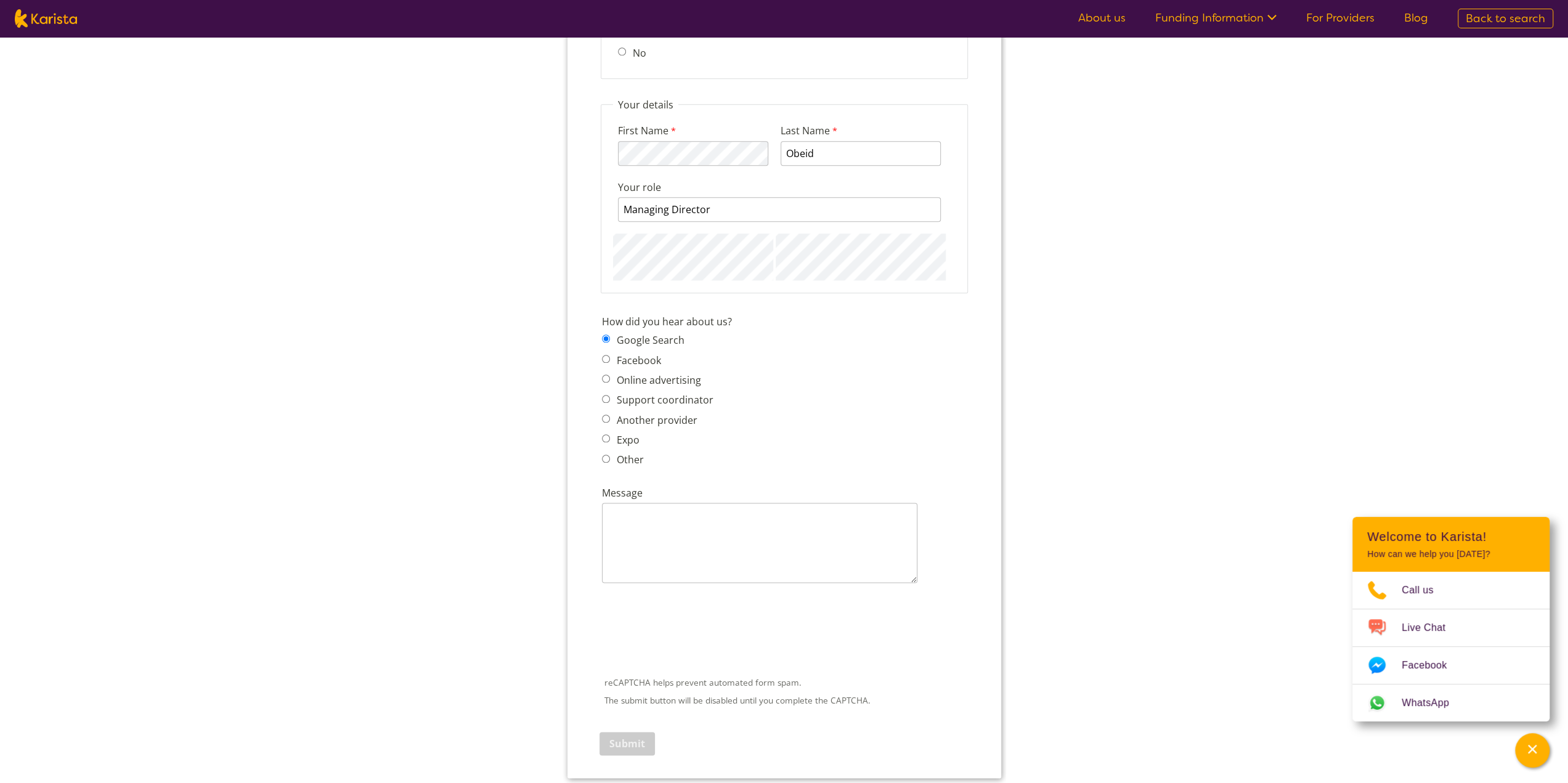
scroll to position [1294, 0]
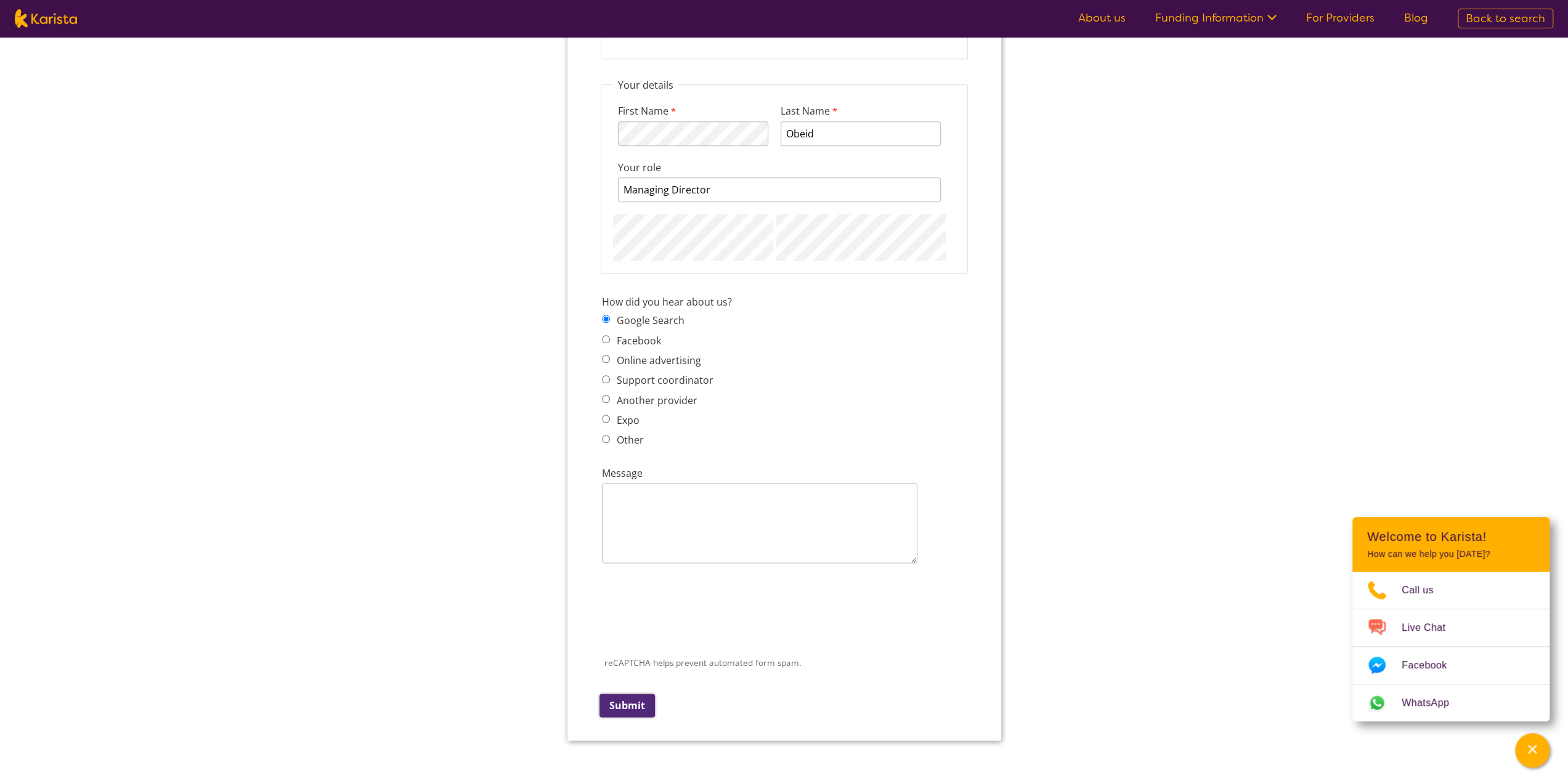
click at [634, 694] on input "Submit" at bounding box center [626, 706] width 56 height 23
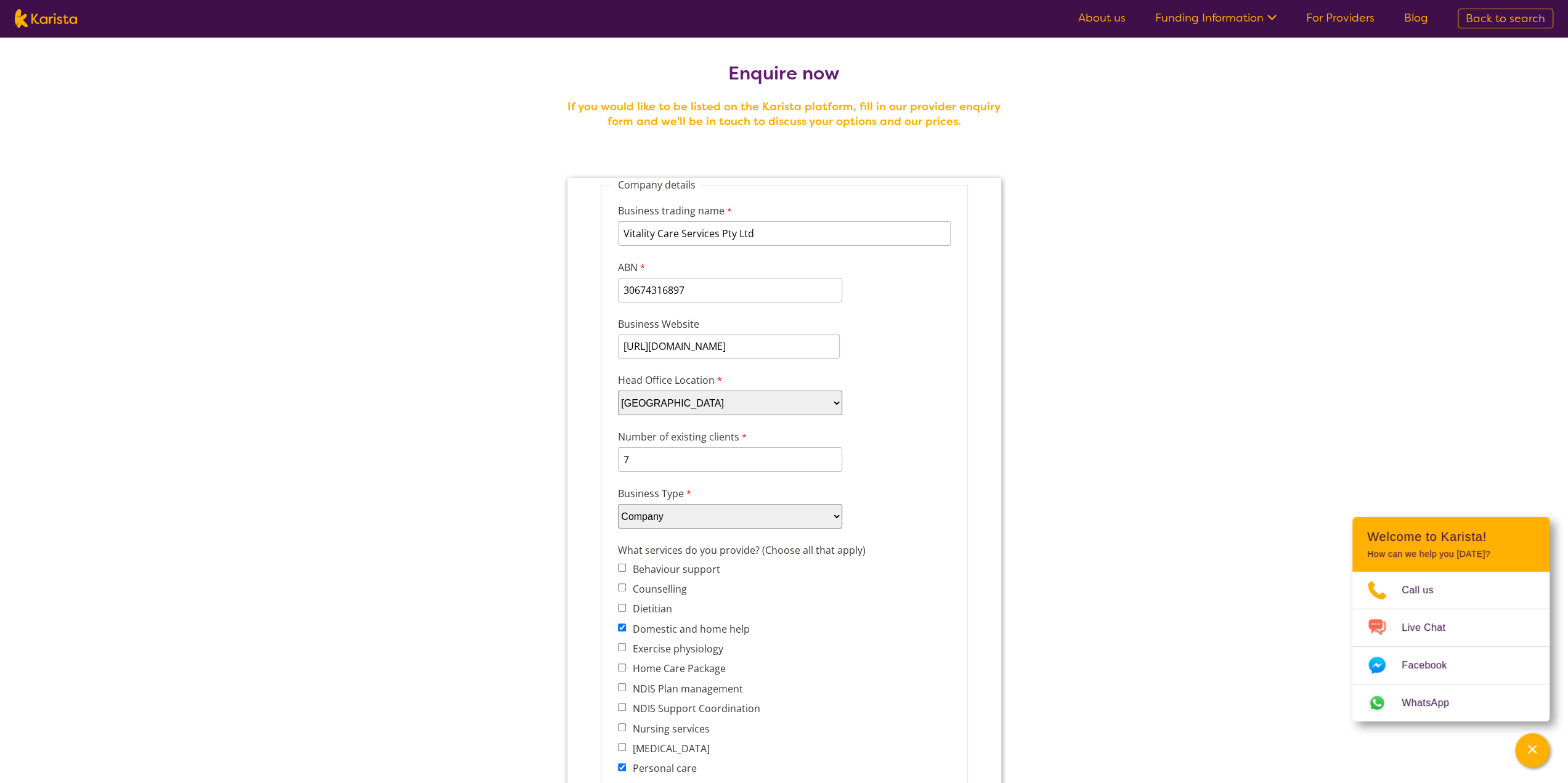
scroll to position [0, 0]
